Goal: Find specific page/section: Find specific page/section

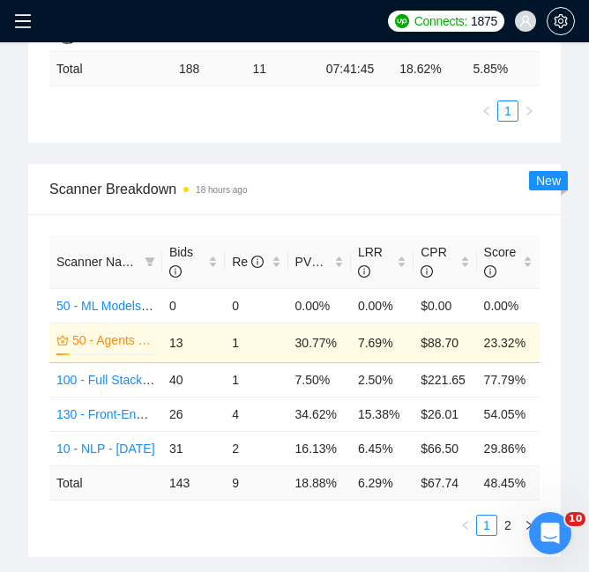
scroll to position [533, 0]
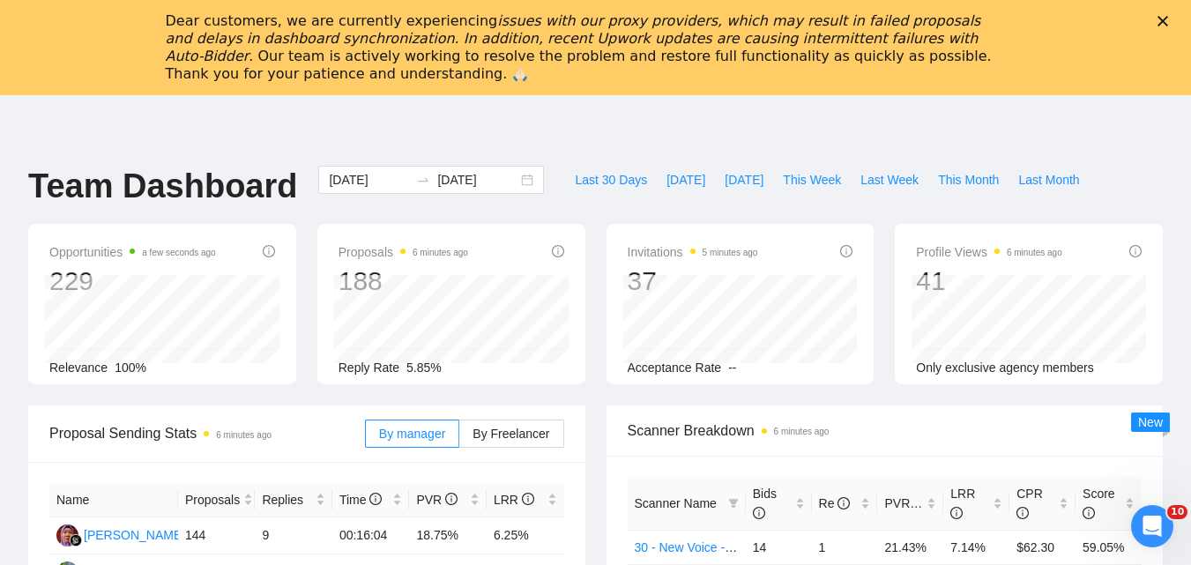
click at [1177, 27] on div "Dear customers, we are currently experiencing issues with our proxy providers, …" at bounding box center [595, 47] width 1191 height 81
click at [1176, 12] on div "Dear customers, we are currently experiencing issues with our proxy providers, …" at bounding box center [595, 47] width 1191 height 81
click at [1168, 19] on icon "Закрити" at bounding box center [1163, 21] width 11 height 11
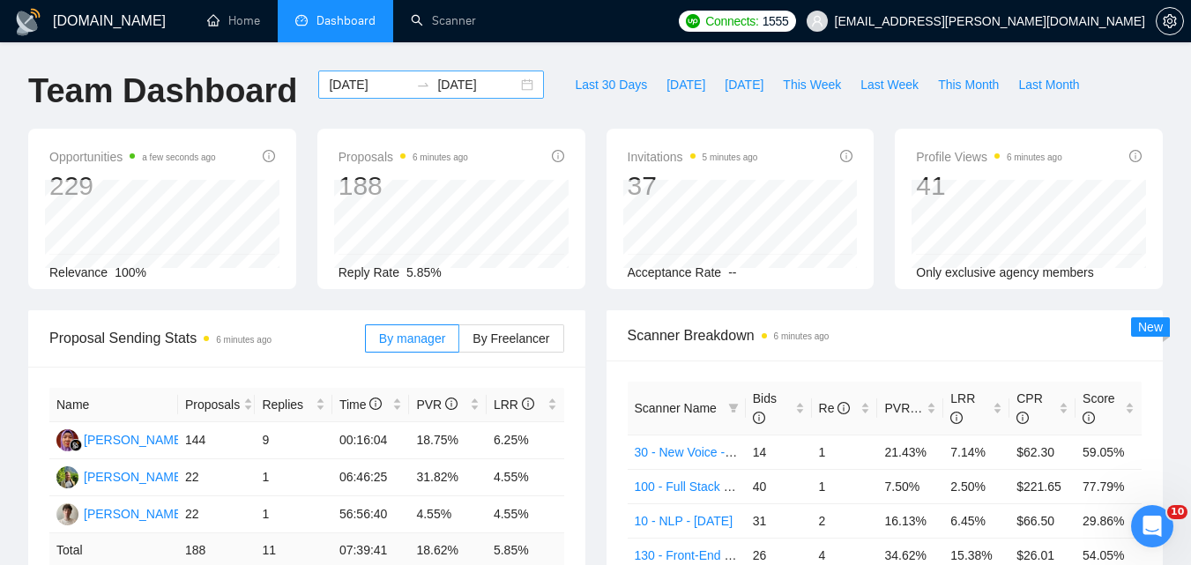
click at [342, 77] on input "[DATE]" at bounding box center [369, 84] width 80 height 19
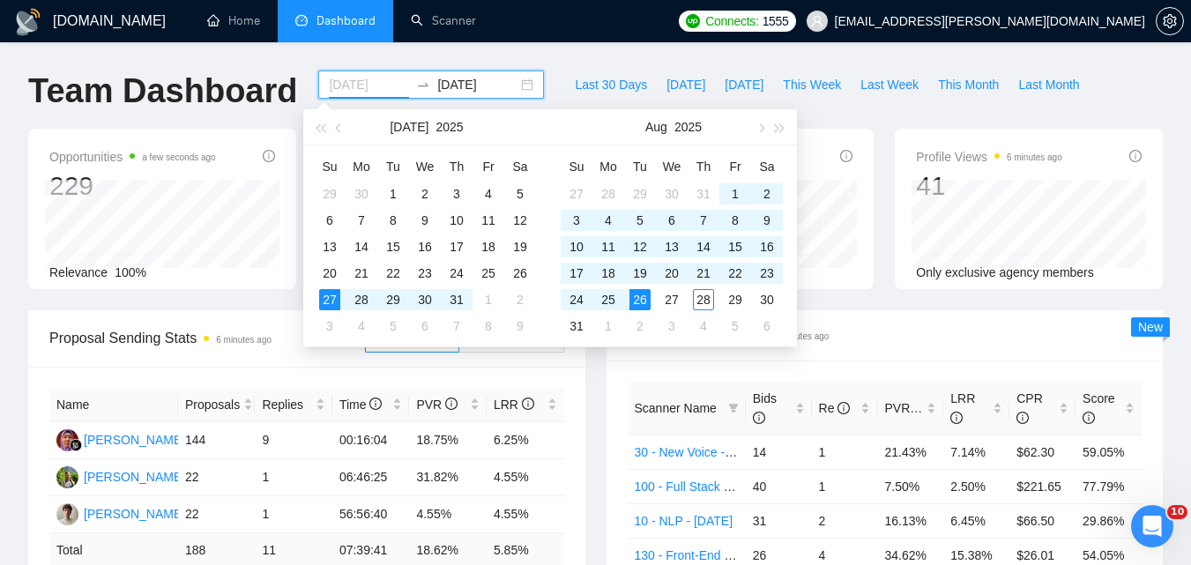
type input "[DATE]"
click at [644, 302] on div "26" at bounding box center [640, 299] width 21 height 21
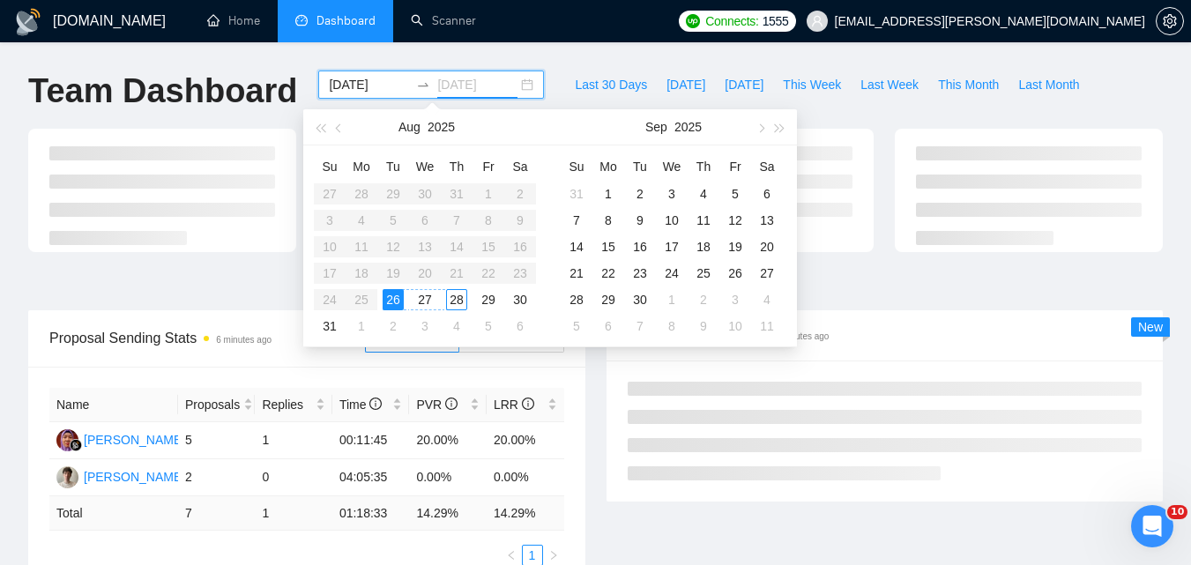
type input "2025-08-28"
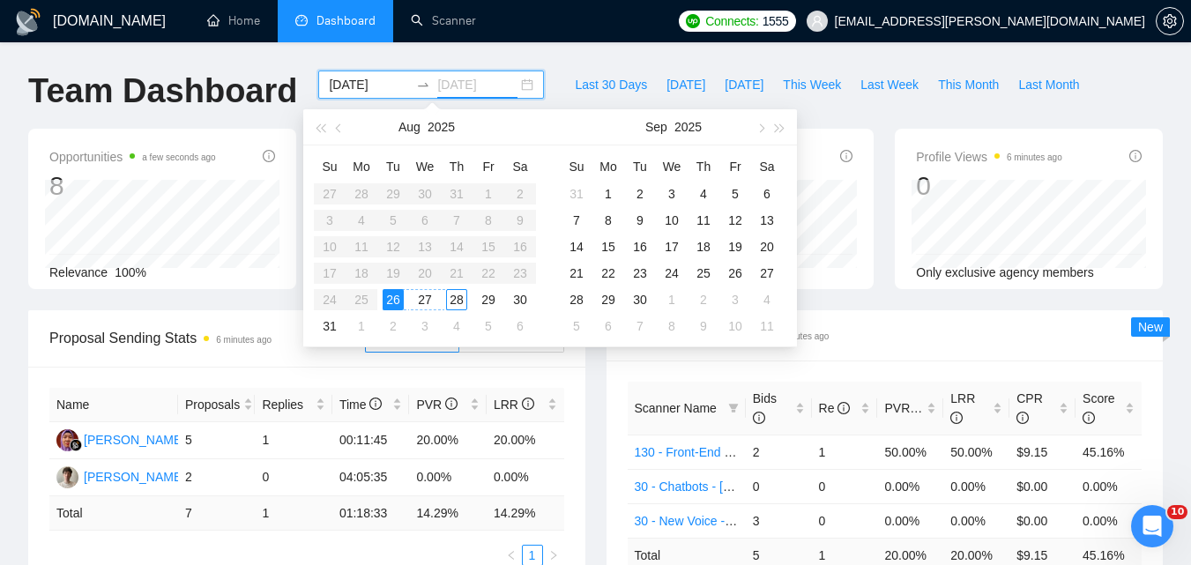
click at [459, 301] on div "28" at bounding box center [456, 299] width 21 height 21
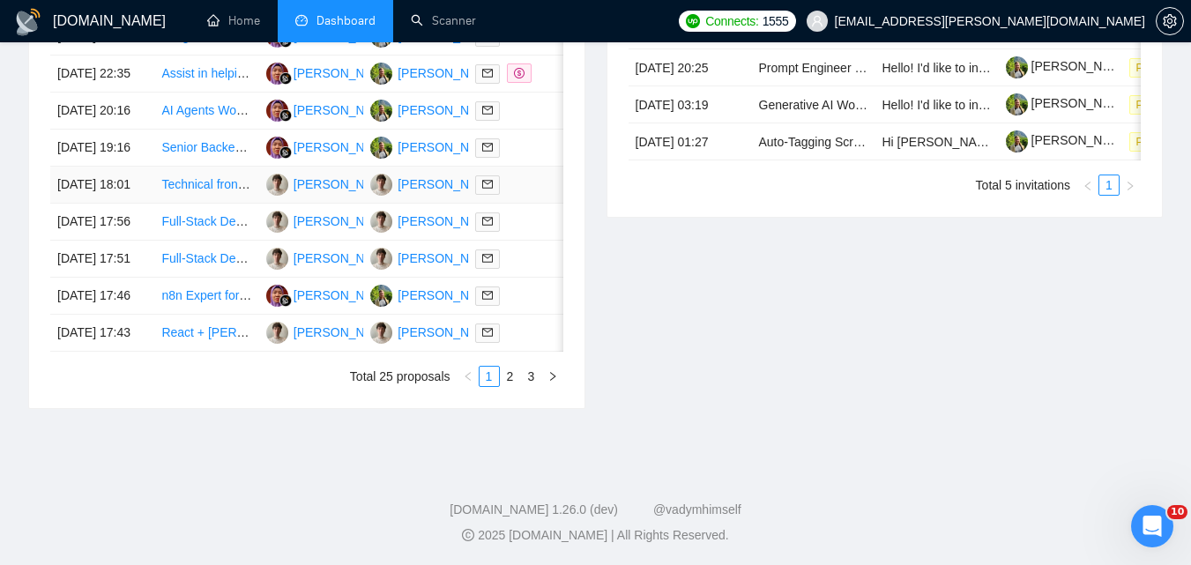
scroll to position [882, 0]
click at [509, 385] on link "2" at bounding box center [510, 375] width 19 height 19
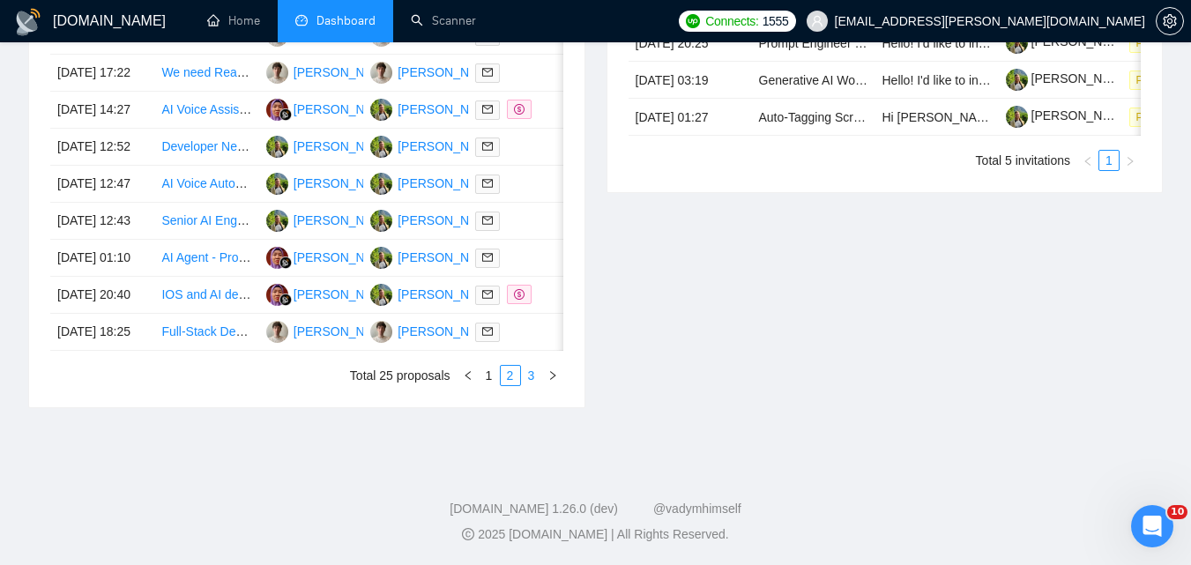
click at [527, 385] on link "3" at bounding box center [531, 375] width 19 height 19
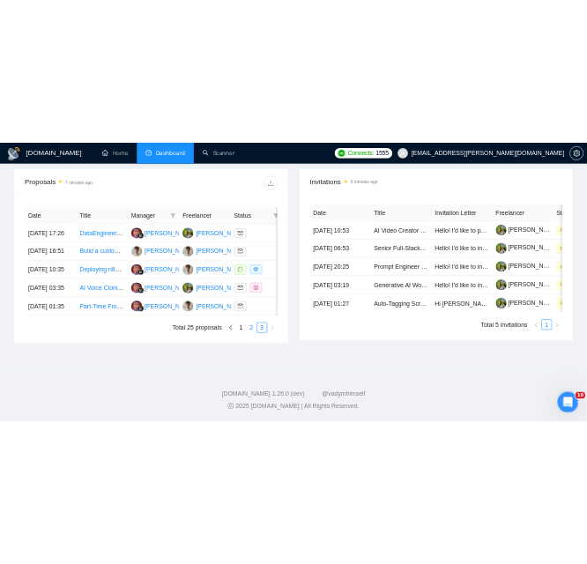
scroll to position [675, 0]
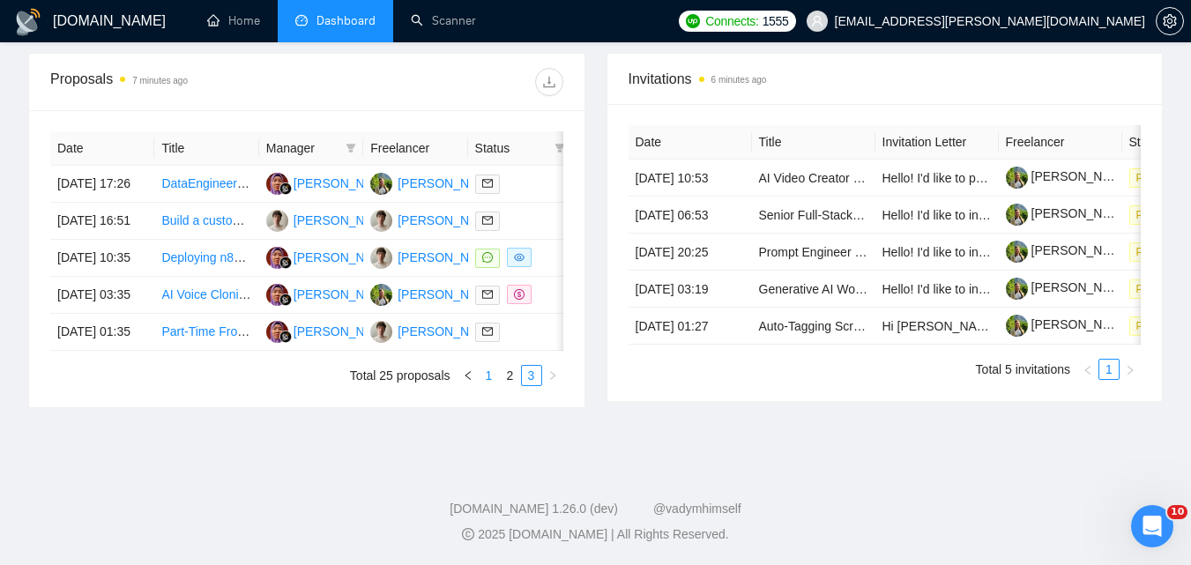
click at [491, 385] on link "1" at bounding box center [489, 375] width 19 height 19
